Goal: Navigation & Orientation: Find specific page/section

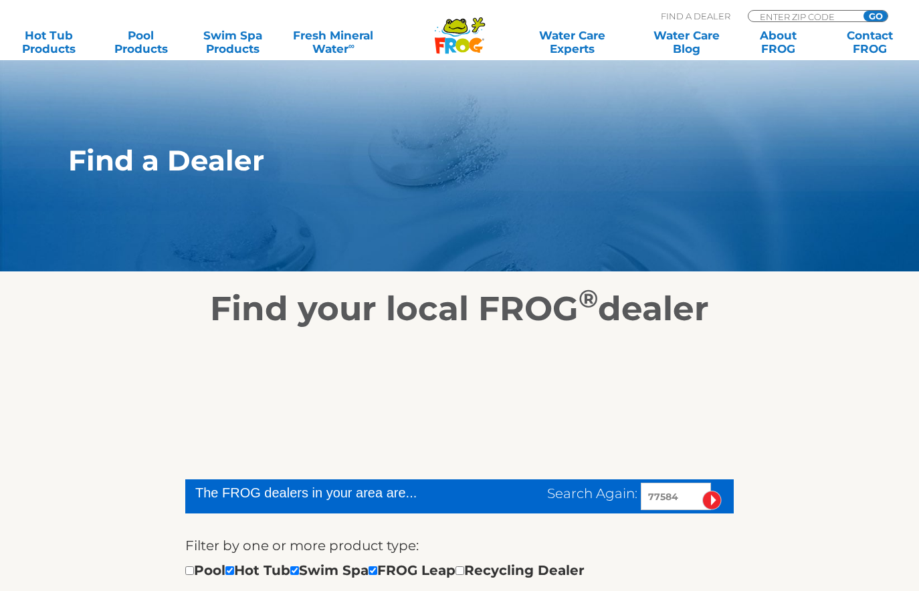
scroll to position [346, 0]
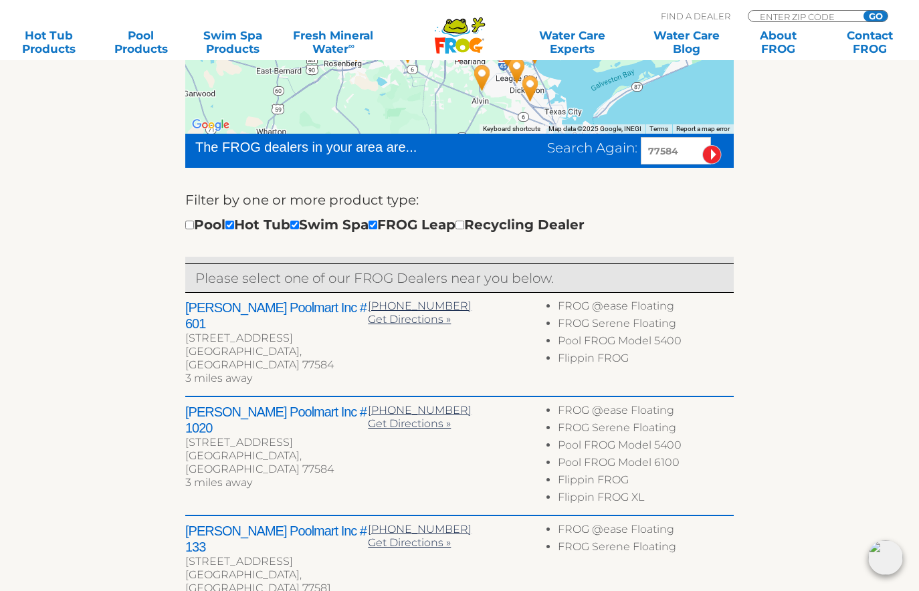
click at [38, 132] on section "Find your local FROG ® dealer ← Move left → Move right ↑ Move up ↓ Move down + …" at bounding box center [459, 415] width 919 height 979
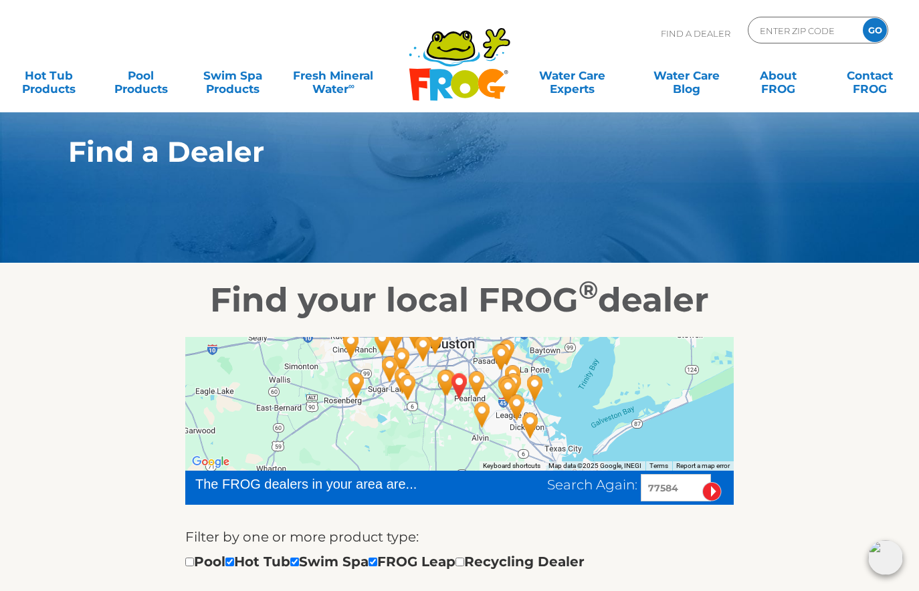
scroll to position [0, 0]
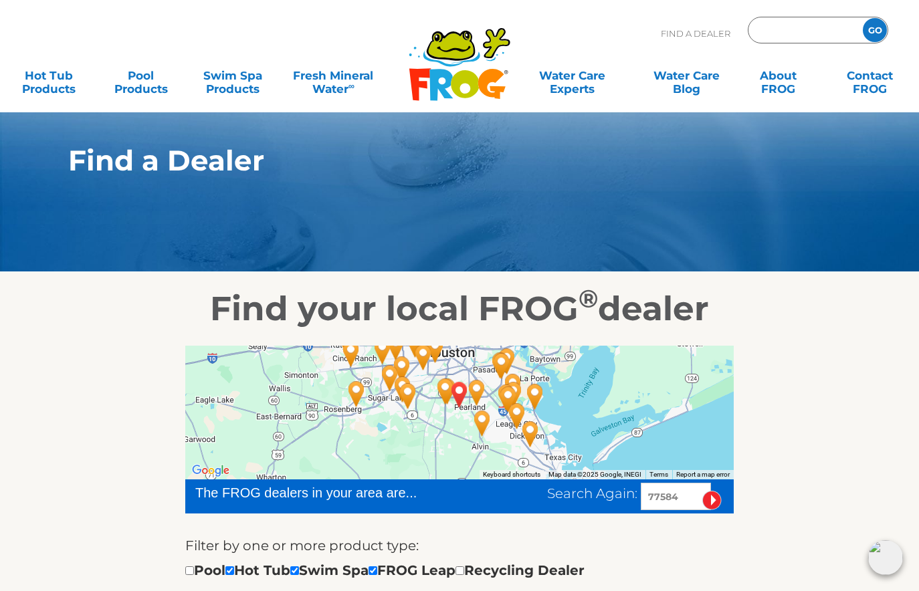
click at [780, 28] on input "Zip Code Form" at bounding box center [803, 30] width 90 height 19
type input "77584"
drag, startPoint x: 873, startPoint y: 26, endPoint x: 907, endPoint y: 1, distance: 41.6
click at [893, 15] on div ".st130{clip-path:url(#SVGID_2_);fill-rule:evenodd;clip-rule:evenodd;fill:#C3CC0…" at bounding box center [459, 56] width 892 height 112
click at [869, 31] on input "GO" at bounding box center [875, 30] width 24 height 24
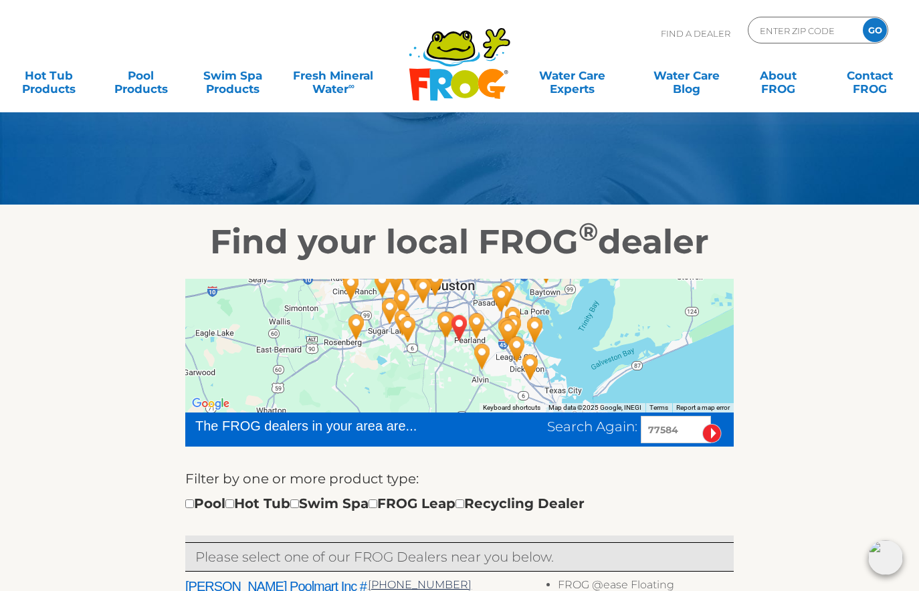
scroll to position [37, 0]
